Goal: Check status: Check status

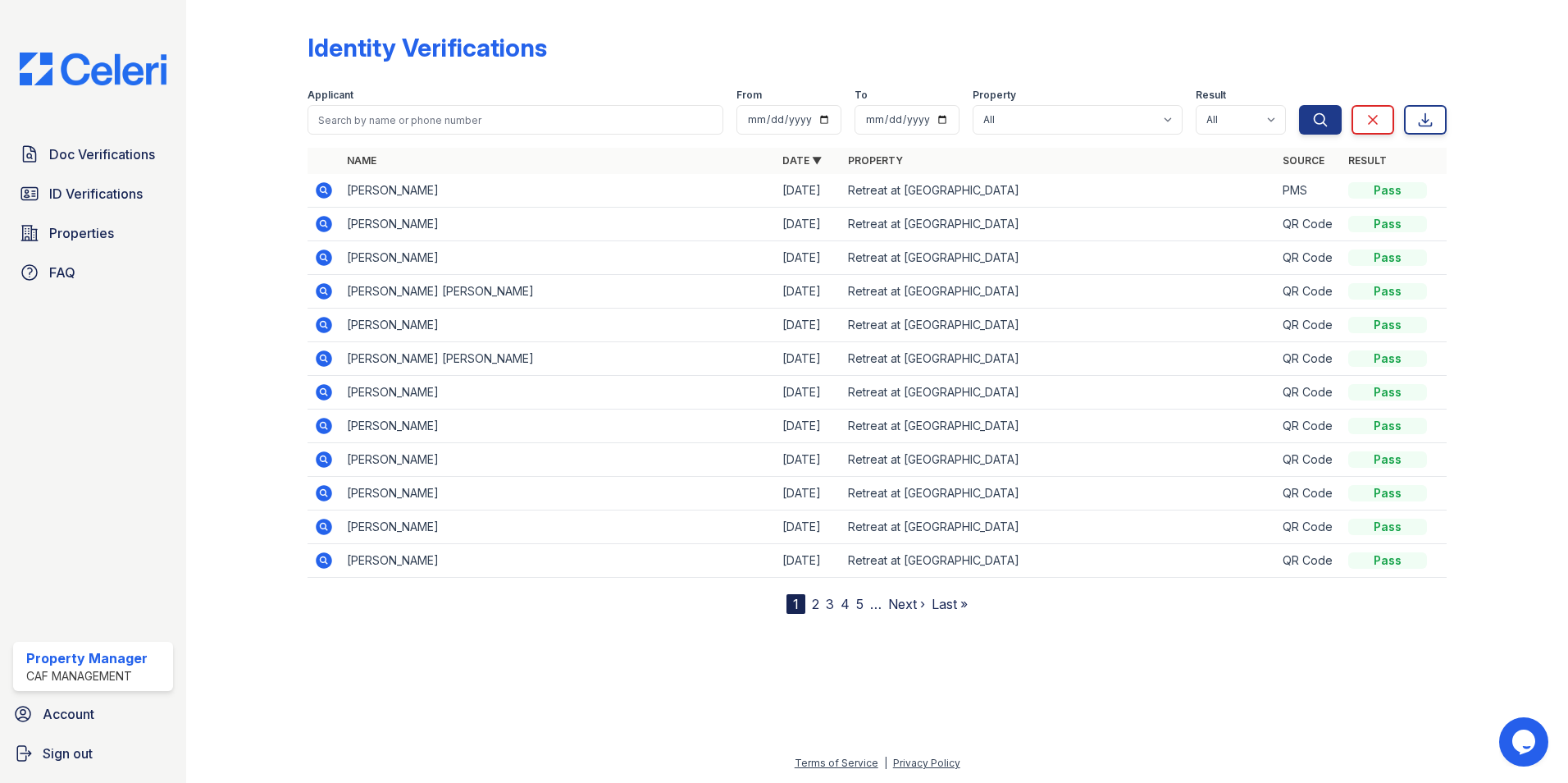
click at [403, 331] on td "[PERSON_NAME]" at bounding box center [558, 325] width 435 height 34
click at [1402, 324] on div "Pass" at bounding box center [1387, 325] width 79 height 17
click at [321, 324] on icon at bounding box center [323, 324] width 19 height 19
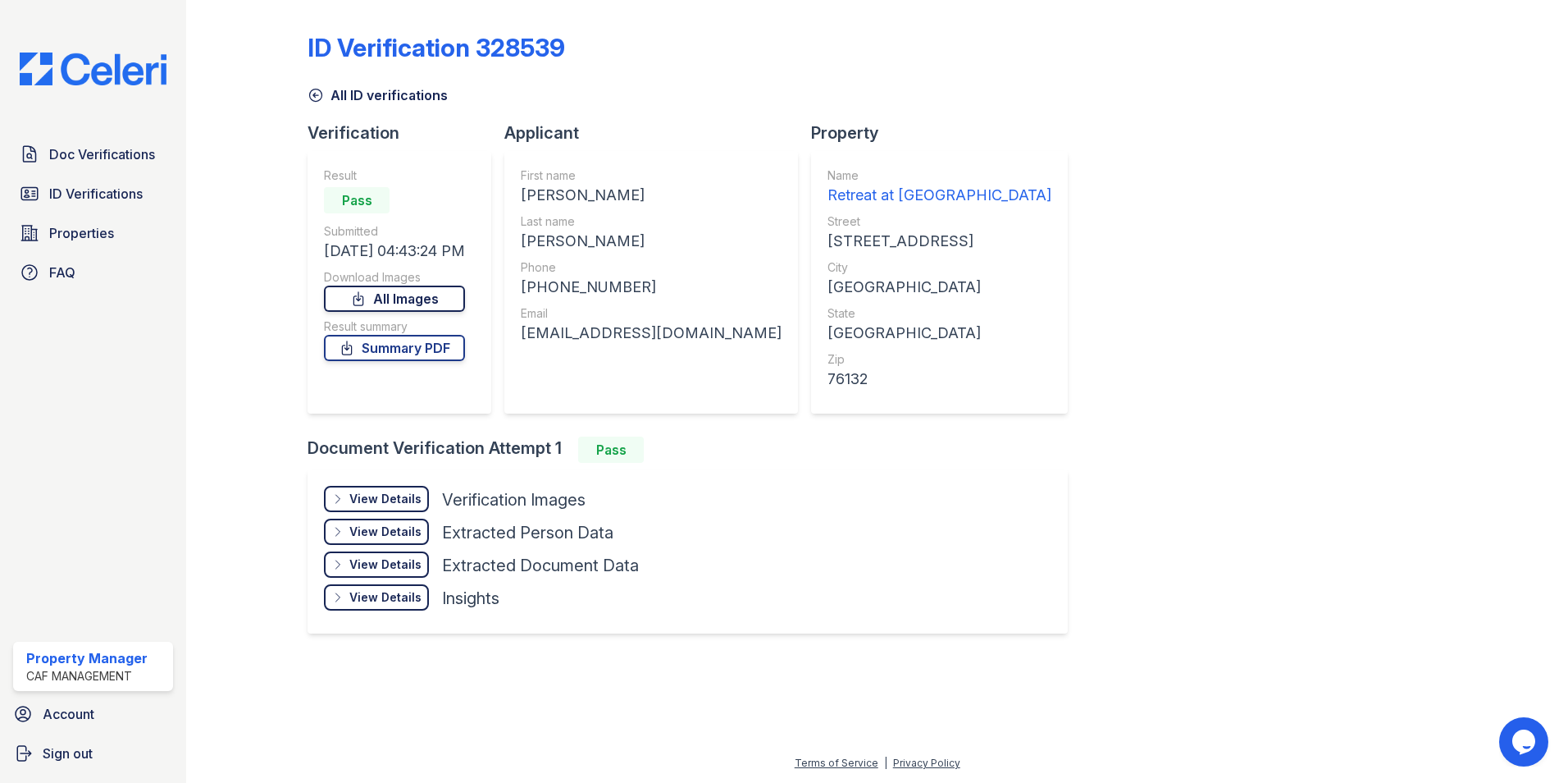
click at [450, 296] on link "All Images" at bounding box center [395, 299] width 141 height 27
